Goal: Check status: Check status

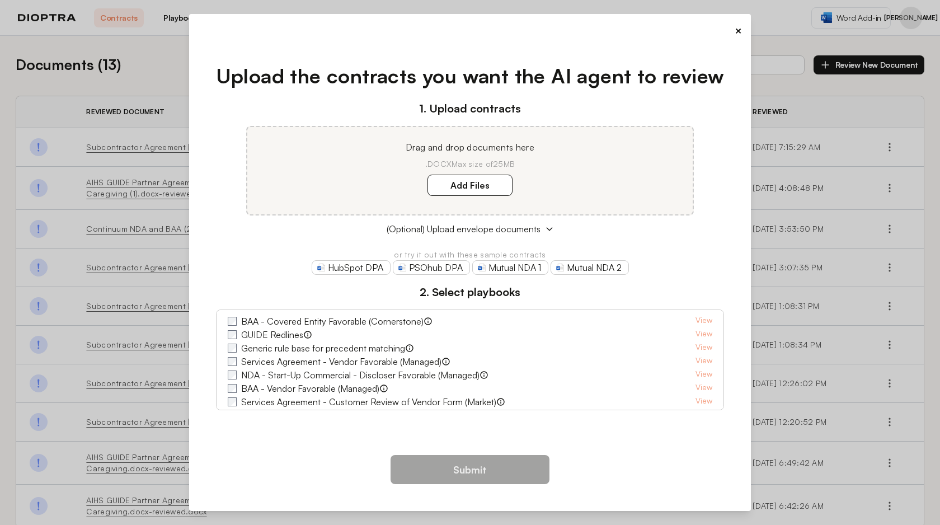
click at [138, 57] on div "× Upload the contracts you want the AI agent to review 1. Upload contracts Drag…" at bounding box center [470, 262] width 940 height 525
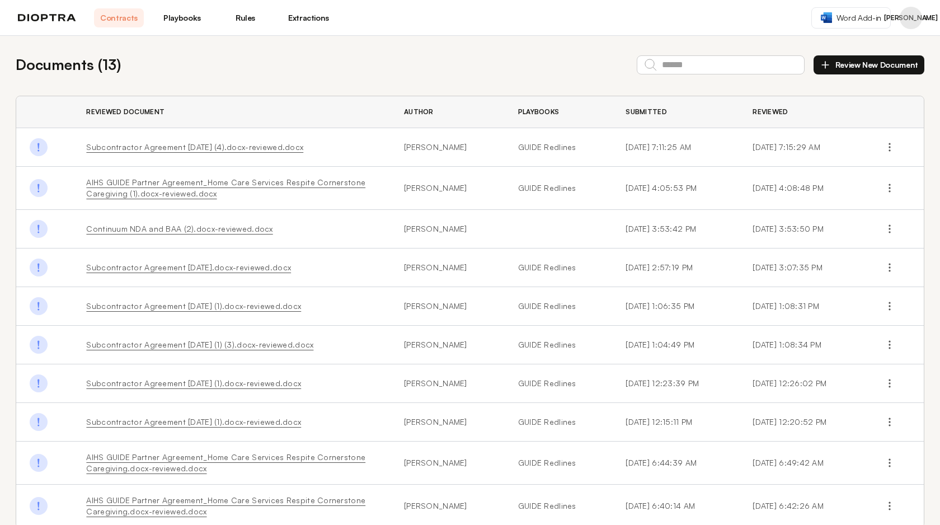
click at [442, 269] on td "[PERSON_NAME]" at bounding box center [448, 267] width 114 height 39
drag, startPoint x: 695, startPoint y: 226, endPoint x: 599, endPoint y: 232, distance: 95.9
click at [612, 232] on td "[DATE] 3:53:42 PM" at bounding box center [675, 229] width 127 height 39
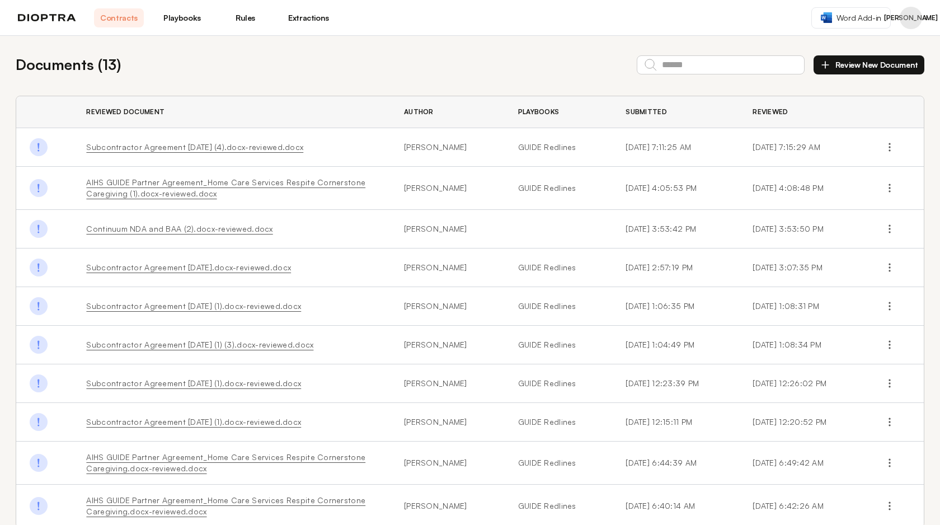
click at [526, 225] on td at bounding box center [559, 229] width 108 height 39
